Goal: Task Accomplishment & Management: Complete application form

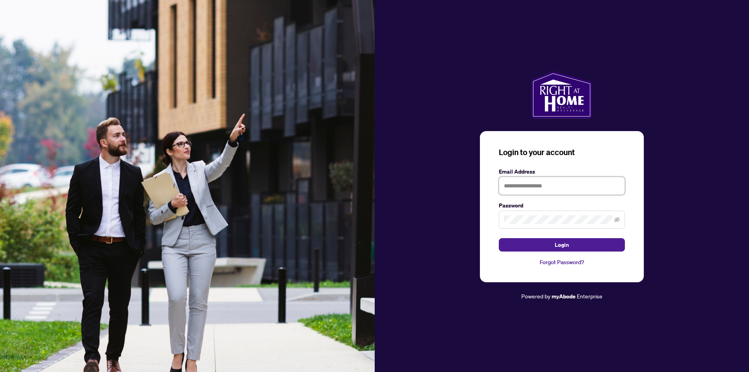
click at [526, 184] on input "text" at bounding box center [562, 186] width 126 height 18
type input "**********"
click at [558, 244] on span "Login" at bounding box center [561, 245] width 14 height 13
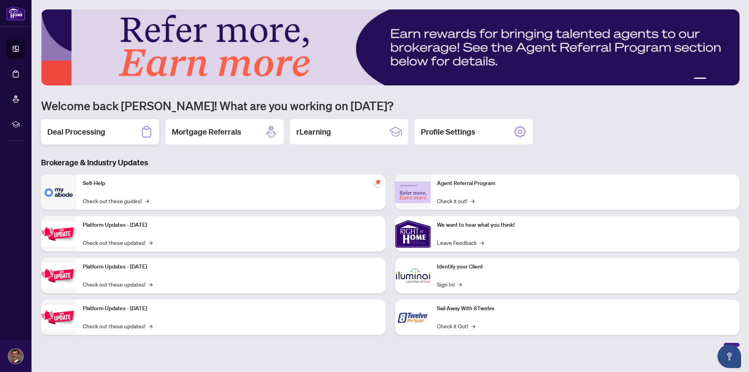
click at [67, 131] on h2 "Deal Processing" at bounding box center [76, 131] width 58 height 11
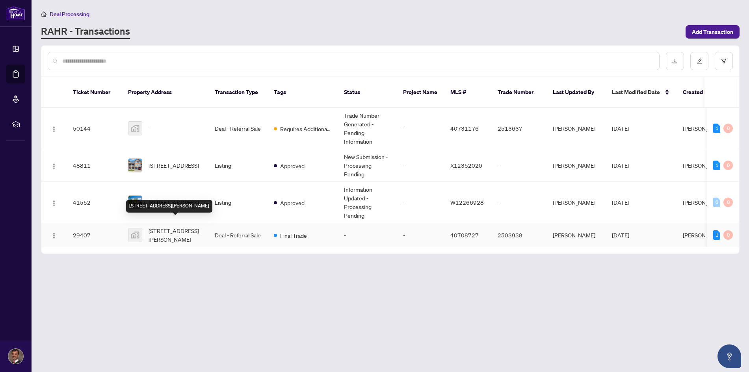
click at [161, 226] on span "[STREET_ADDRESS][PERSON_NAME]" at bounding box center [175, 234] width 54 height 17
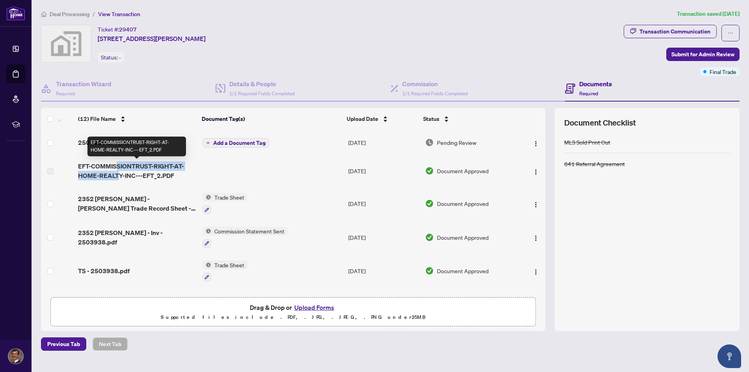
click at [116, 171] on span "EFT-COMMISSIONTRUST-RIGHT-AT-HOME-REALTY-INC---EFT_2.PDF" at bounding box center [137, 170] width 118 height 19
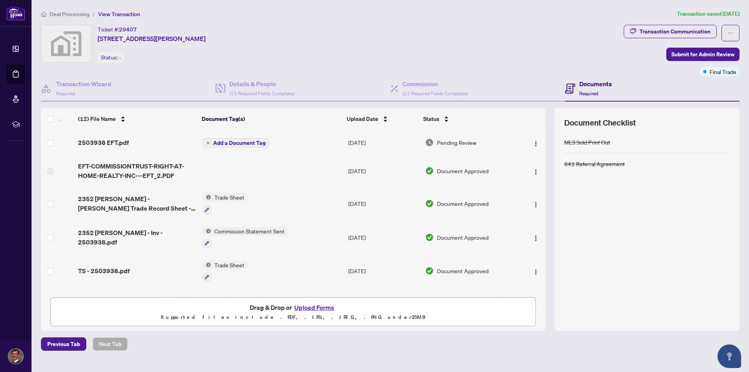
click at [234, 170] on td at bounding box center [272, 171] width 146 height 32
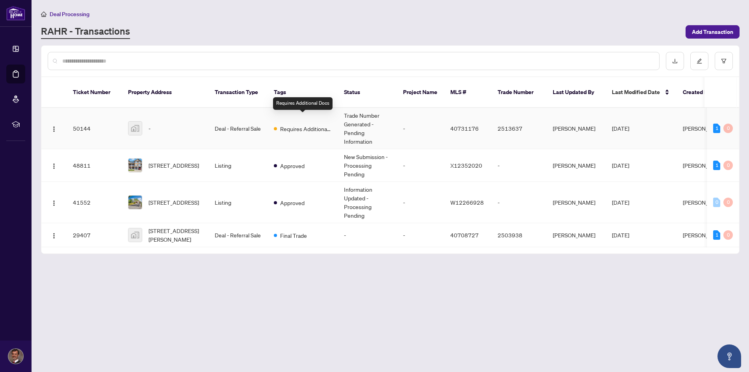
click at [313, 124] on span "Requires Additional Docs" at bounding box center [305, 128] width 51 height 9
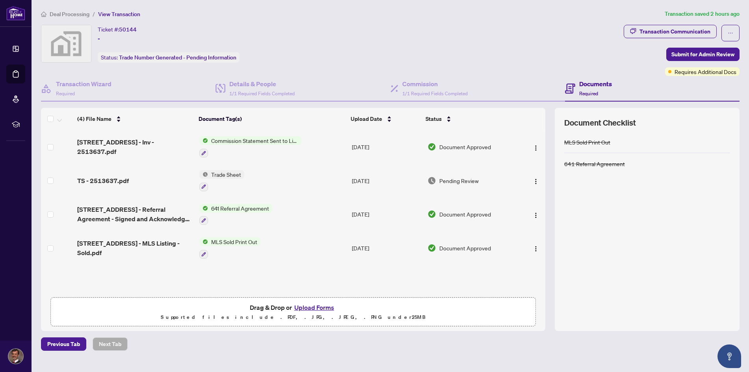
click at [273, 140] on span "Commission Statement Sent to Listing Brokerage" at bounding box center [254, 140] width 93 height 9
click at [519, 160] on td at bounding box center [531, 147] width 27 height 34
click at [532, 146] on img "button" at bounding box center [535, 148] width 6 height 6
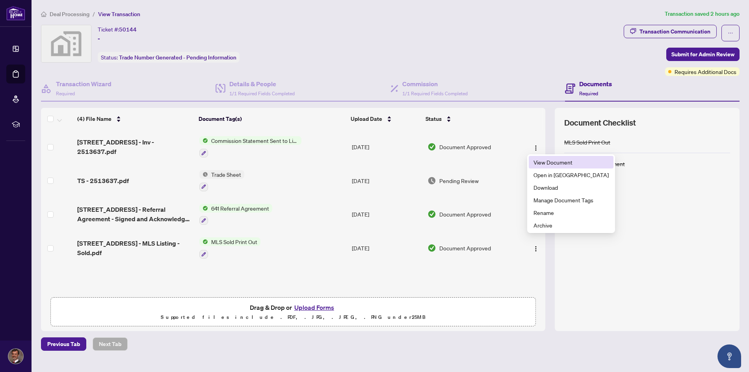
click at [542, 163] on span "View Document" at bounding box center [570, 162] width 75 height 9
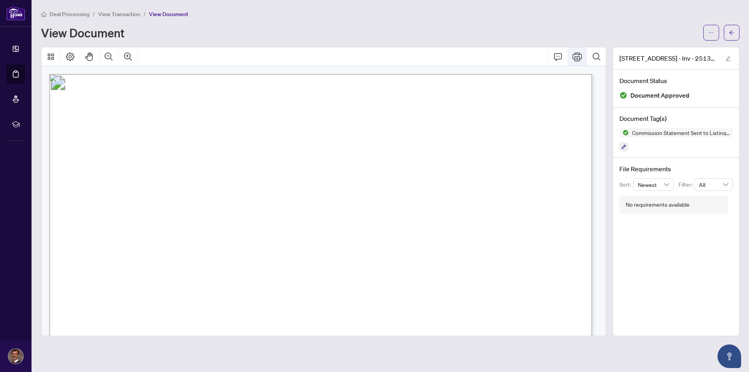
click at [576, 55] on icon "Print" at bounding box center [576, 56] width 9 height 9
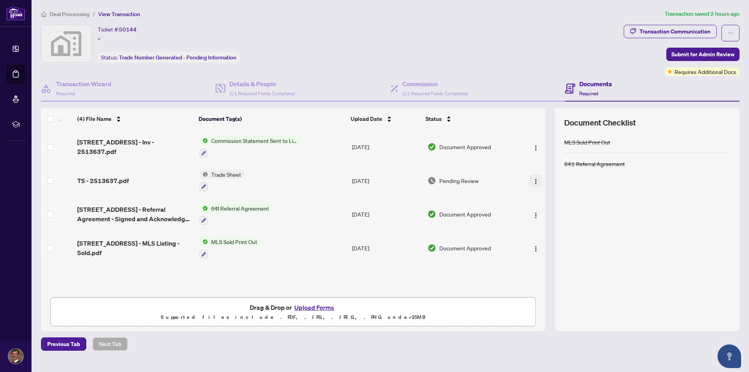
click at [533, 180] on img "button" at bounding box center [535, 181] width 6 height 6
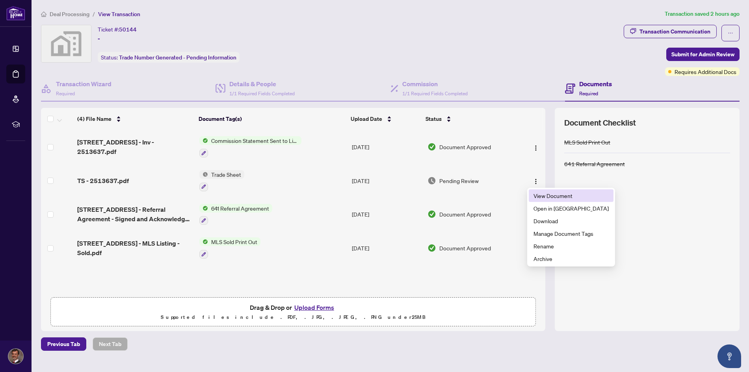
click at [542, 197] on span "View Document" at bounding box center [570, 195] width 75 height 9
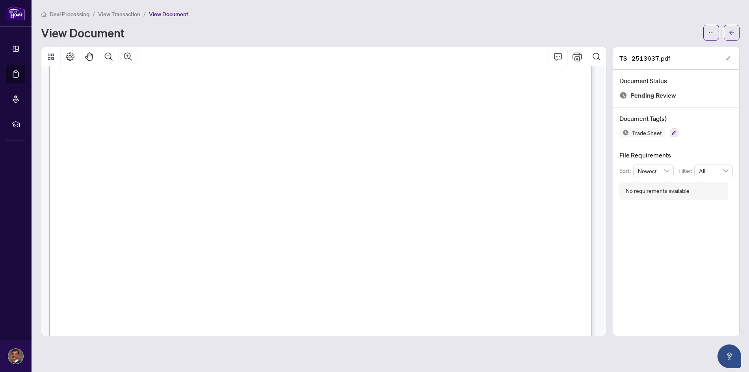
scroll to position [276, 0]
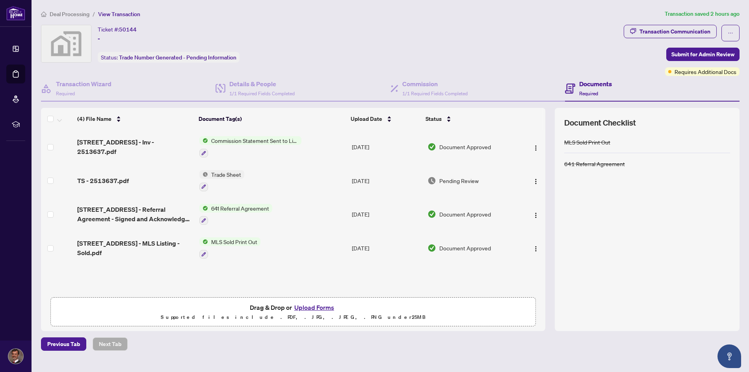
click at [225, 173] on span "Trade Sheet" at bounding box center [226, 174] width 36 height 9
click at [205, 214] on span "Trade Sheet" at bounding box center [204, 213] width 36 height 9
click at [534, 180] on img "button" at bounding box center [535, 181] width 6 height 6
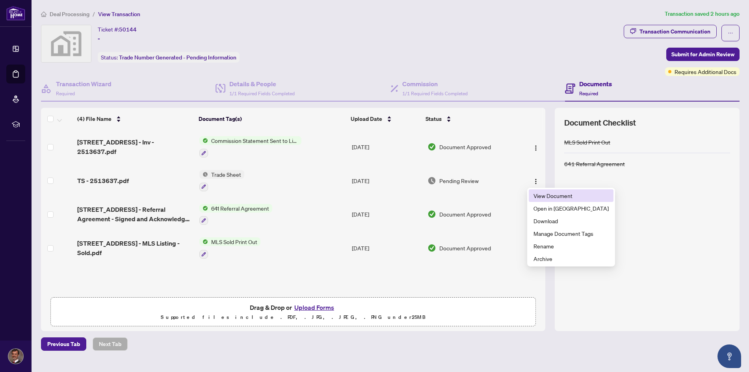
click at [535, 195] on span "View Document" at bounding box center [570, 195] width 75 height 9
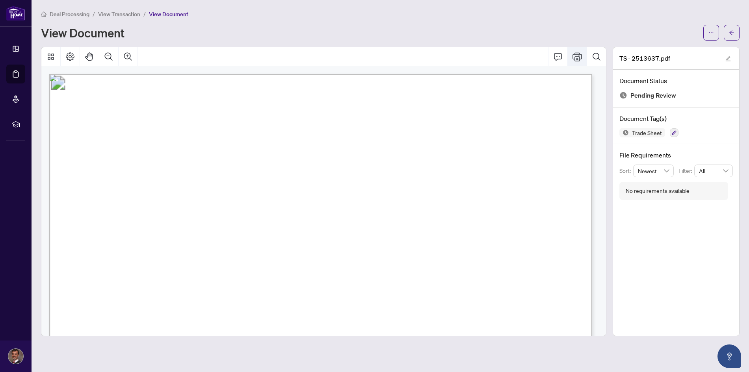
click at [578, 56] on icon "Print" at bounding box center [576, 56] width 9 height 9
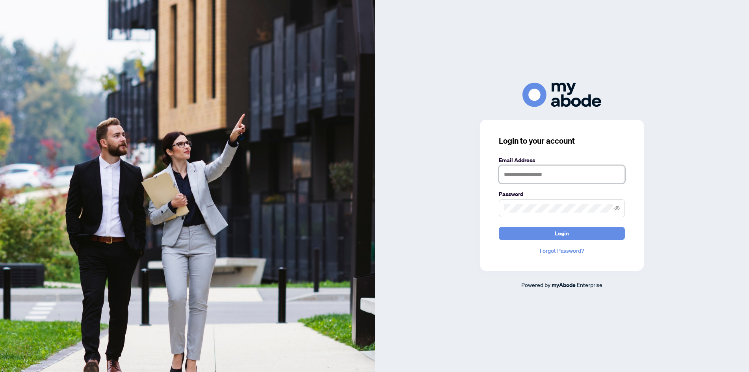
click at [526, 171] on input "text" at bounding box center [562, 174] width 126 height 18
type input "**********"
click at [554, 231] on span "Login" at bounding box center [561, 233] width 14 height 13
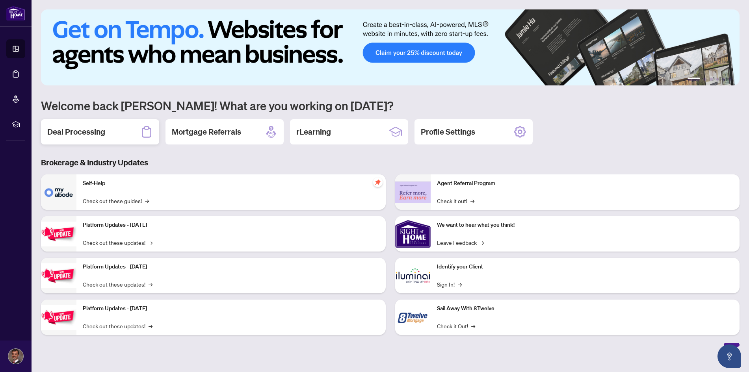
click at [85, 128] on h2 "Deal Processing" at bounding box center [76, 131] width 58 height 11
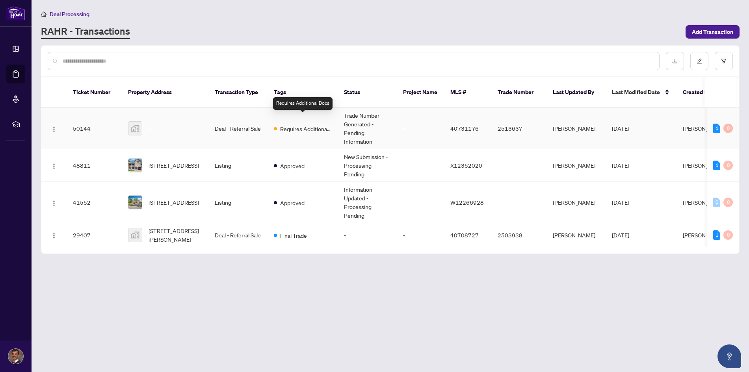
click at [306, 124] on span "Requires Additional Docs" at bounding box center [305, 128] width 51 height 9
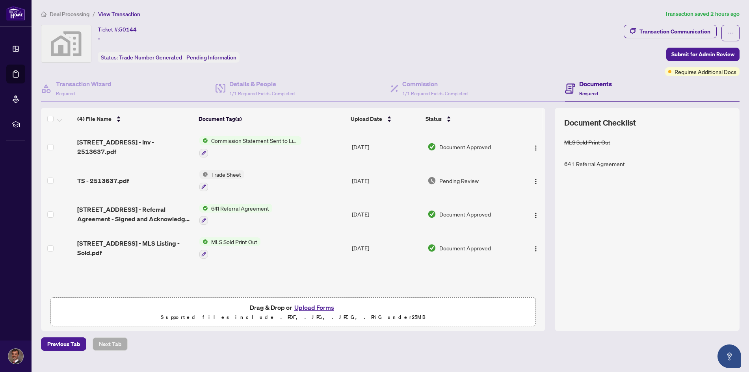
click at [328, 308] on button "Upload Forms" at bounding box center [314, 307] width 45 height 10
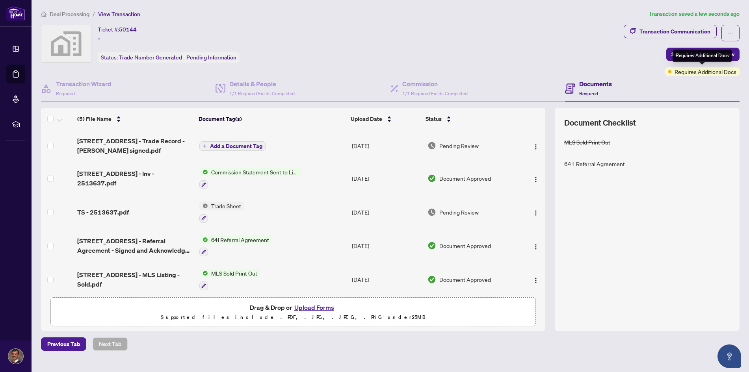
click at [694, 72] on span "Requires Additional Docs" at bounding box center [705, 71] width 62 height 9
click at [684, 52] on span "Submit for Admin Review" at bounding box center [702, 54] width 63 height 13
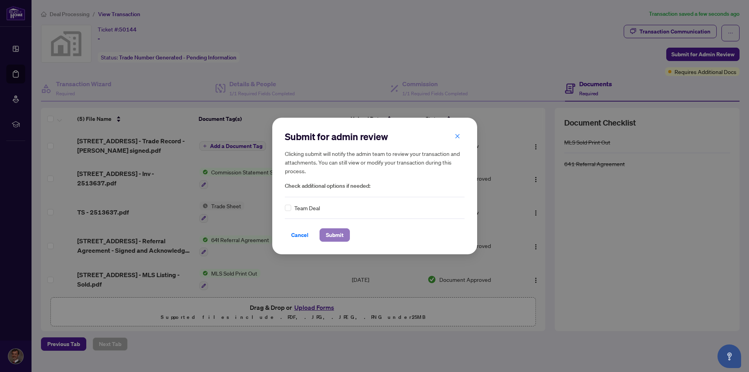
click at [334, 235] on span "Submit" at bounding box center [335, 235] width 18 height 13
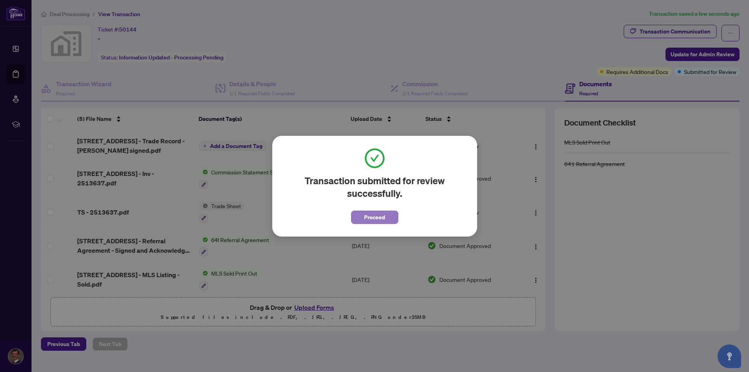
click at [373, 218] on span "Proceed" at bounding box center [374, 217] width 21 height 13
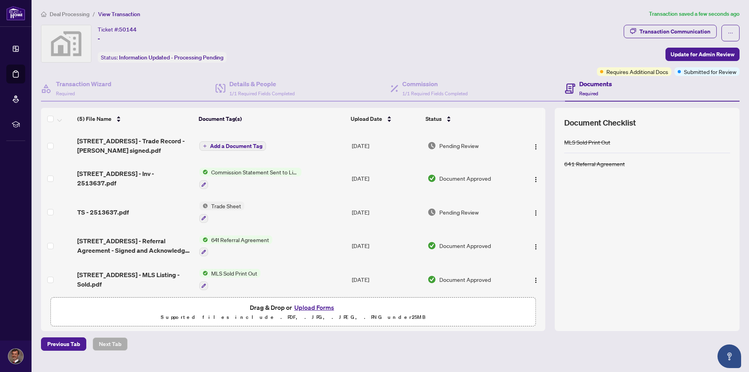
click at [117, 13] on span "View Transaction" at bounding box center [119, 14] width 42 height 7
